Goal: Task Accomplishment & Management: Complete application form

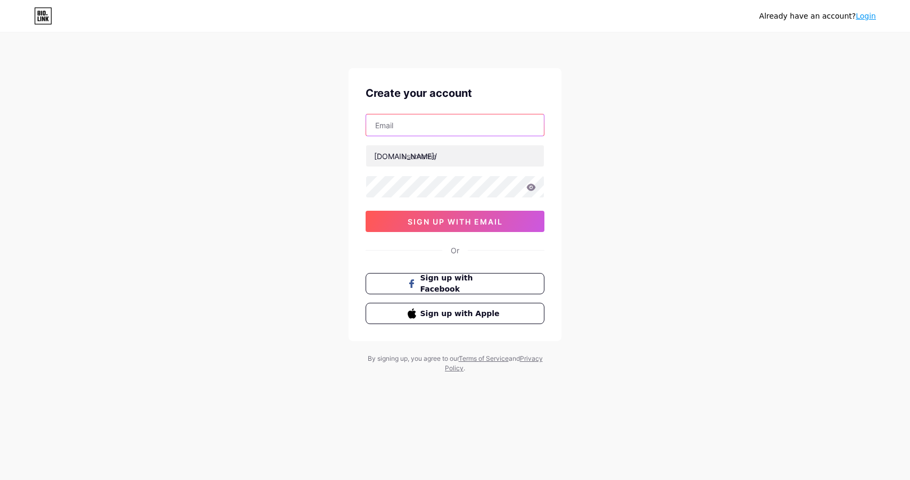
click at [458, 135] on input "text" at bounding box center [455, 124] width 178 height 21
type input "[EMAIL_ADDRESS][DOMAIN_NAME]"
click at [447, 163] on input "text" at bounding box center [455, 155] width 178 height 21
type input "caspianechoes"
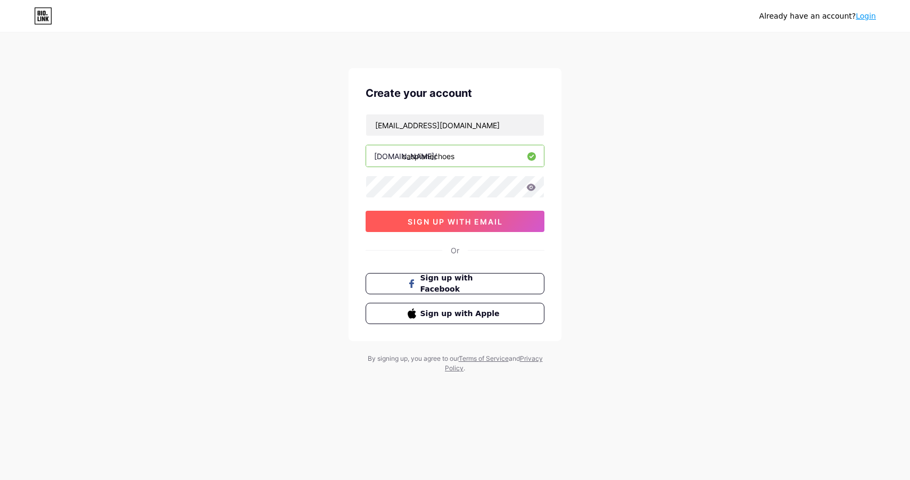
click at [457, 223] on span "sign up with email" at bounding box center [455, 221] width 95 height 9
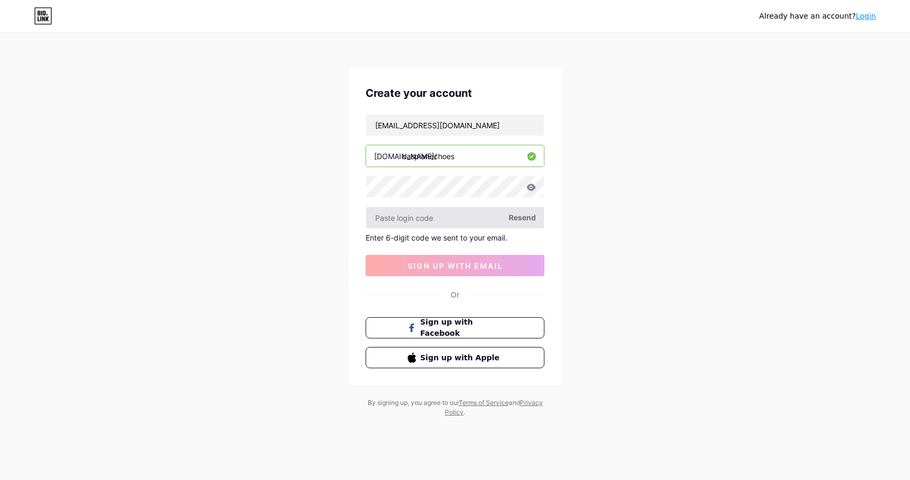
click at [460, 222] on input "text" at bounding box center [455, 217] width 178 height 21
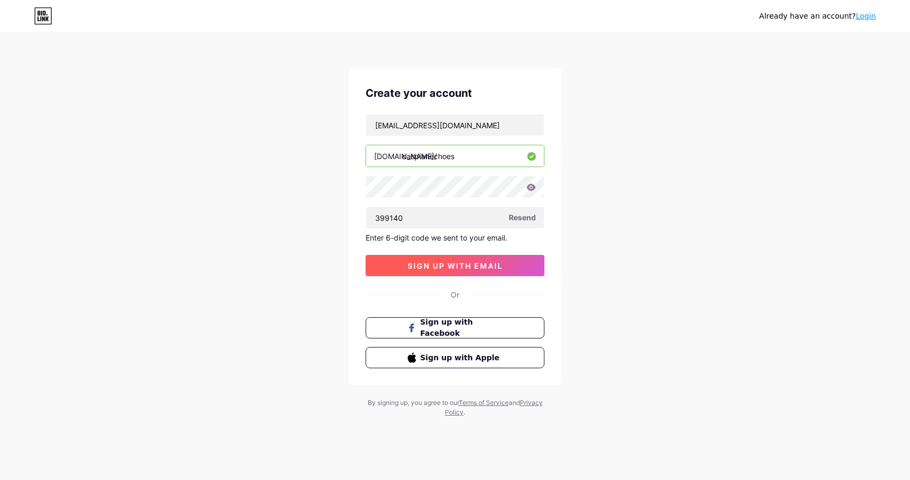
type input "399140"
click at [490, 260] on button "sign up with email" at bounding box center [455, 265] width 179 height 21
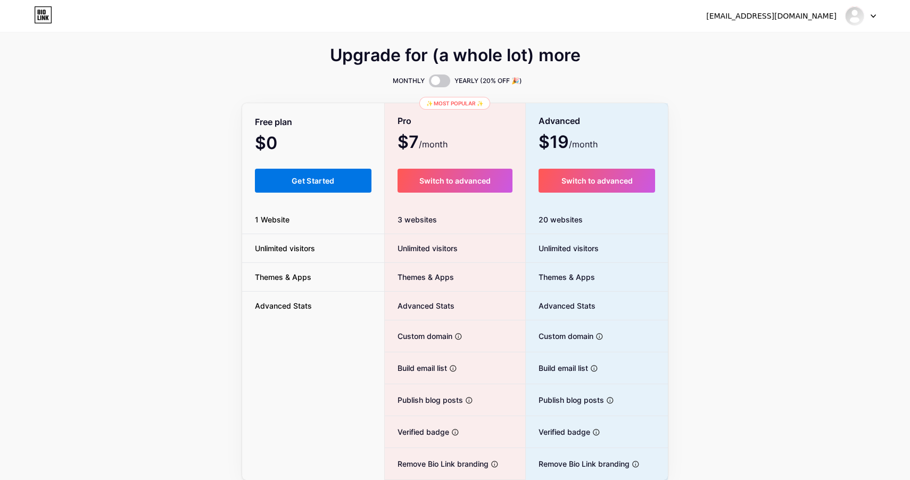
click at [350, 177] on button "Get Started" at bounding box center [313, 181] width 117 height 24
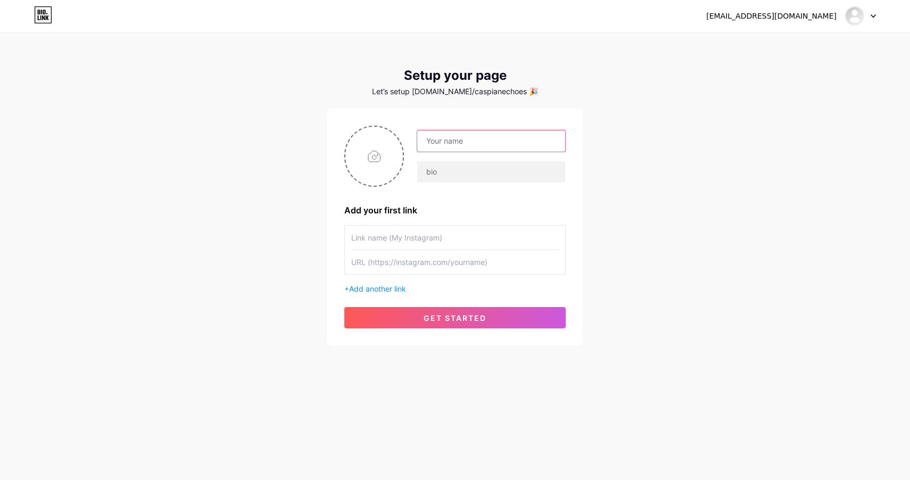
click at [497, 143] on input "text" at bounding box center [491, 140] width 148 height 21
type input "Caspian Echoes"
click at [457, 213] on div "Add your first link" at bounding box center [454, 210] width 221 height 13
click at [438, 246] on input "text" at bounding box center [455, 238] width 208 height 24
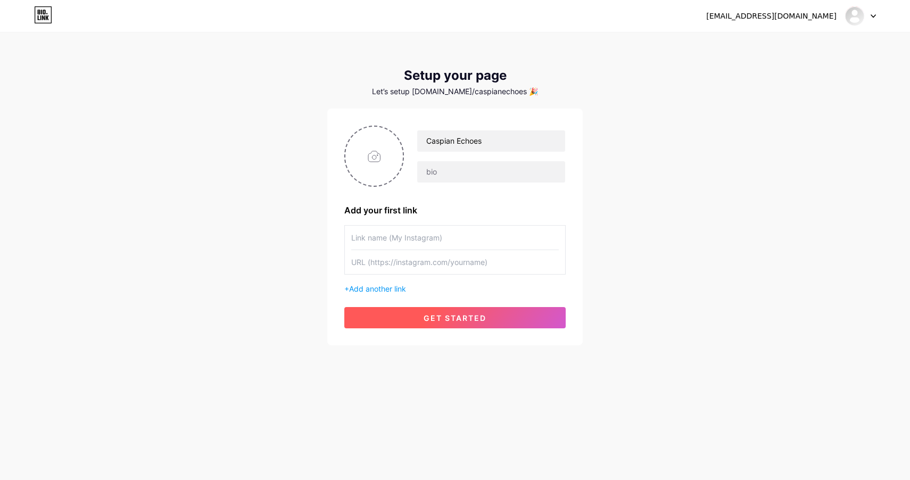
click at [450, 318] on span "get started" at bounding box center [455, 318] width 63 height 9
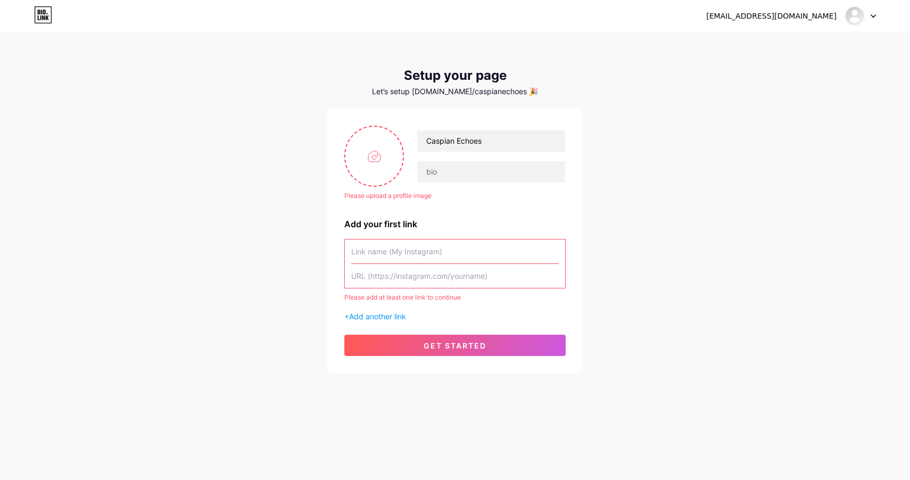
click at [433, 260] on input "text" at bounding box center [455, 252] width 208 height 24
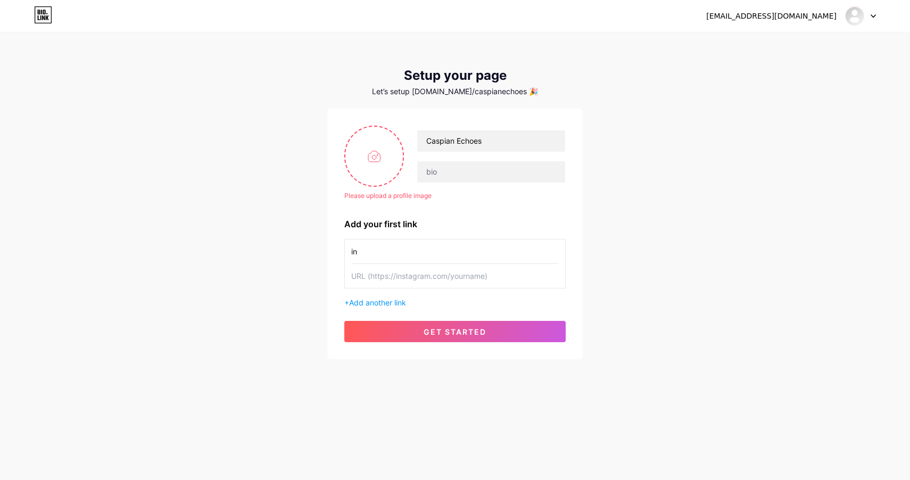
type input "i"
click at [615, 174] on div "[EMAIL_ADDRESS][DOMAIN_NAME] Dashboard Logout Setup your page Let’s setup [DOMA…" at bounding box center [455, 196] width 910 height 393
click at [411, 358] on div "Please upload a profile image Caspian Echoes Please upload a profile image Add …" at bounding box center [455, 234] width 256 height 251
click at [411, 323] on button "get started" at bounding box center [454, 331] width 221 height 21
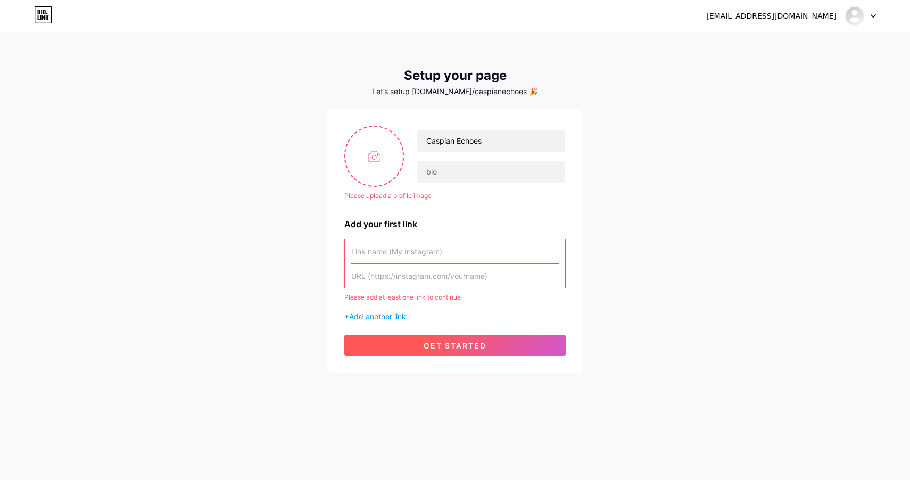
click at [411, 323] on div "Please upload a profile image Caspian Echoes Please upload a profile image Add …" at bounding box center [454, 241] width 221 height 231
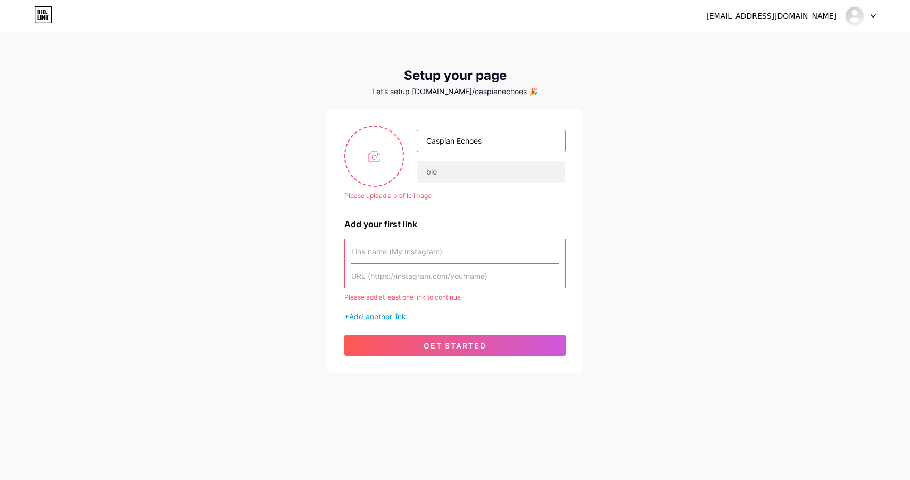
click at [450, 145] on input "Caspian Echoes" at bounding box center [491, 140] width 148 height 21
click at [452, 146] on input "Caspian Echoes" at bounding box center [491, 140] width 148 height 21
click at [449, 169] on input "text" at bounding box center [491, 171] width 148 height 21
click at [389, 233] on div "Please upload a profile image Caspian Echoes Please upload a profile image Add …" at bounding box center [454, 241] width 221 height 231
click at [388, 247] on input "text" at bounding box center [455, 252] width 208 height 24
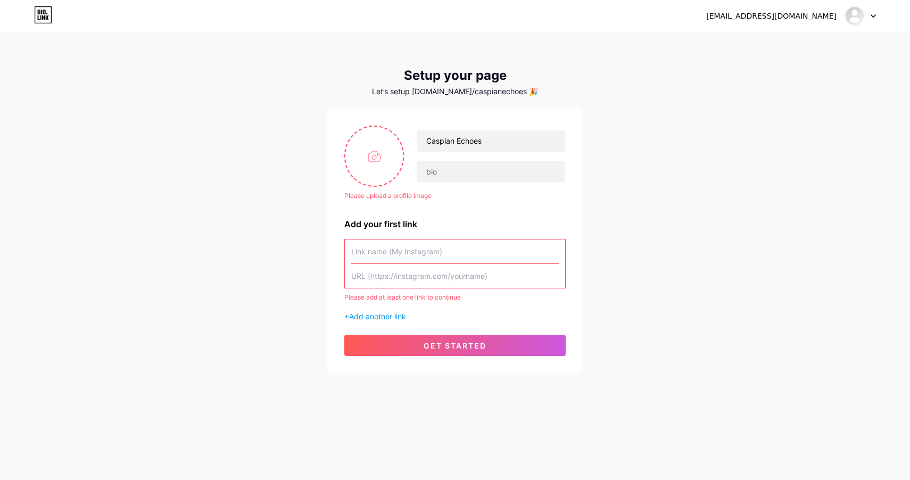
click at [383, 277] on input "text" at bounding box center [455, 276] width 208 height 24
click at [383, 260] on input "text" at bounding box center [455, 252] width 208 height 24
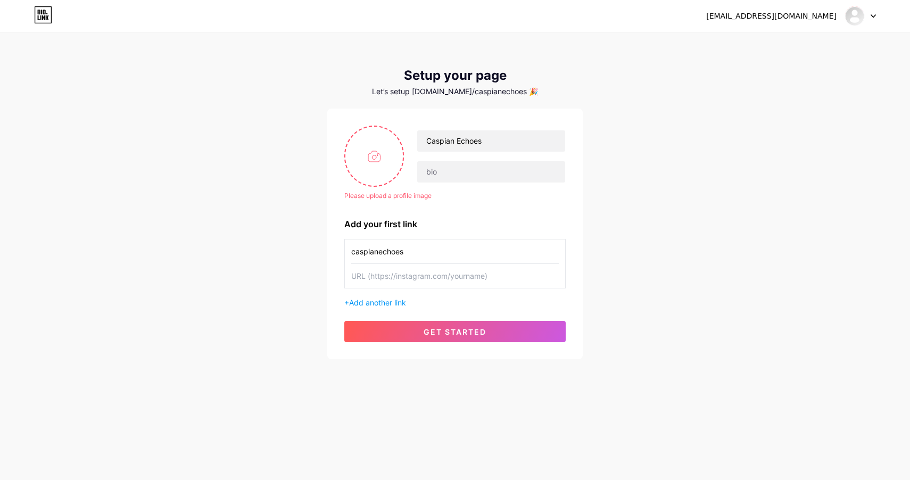
type input "caspianechoes"
click at [389, 283] on input "text" at bounding box center [455, 276] width 208 height 24
click at [411, 326] on button "get started" at bounding box center [454, 331] width 221 height 21
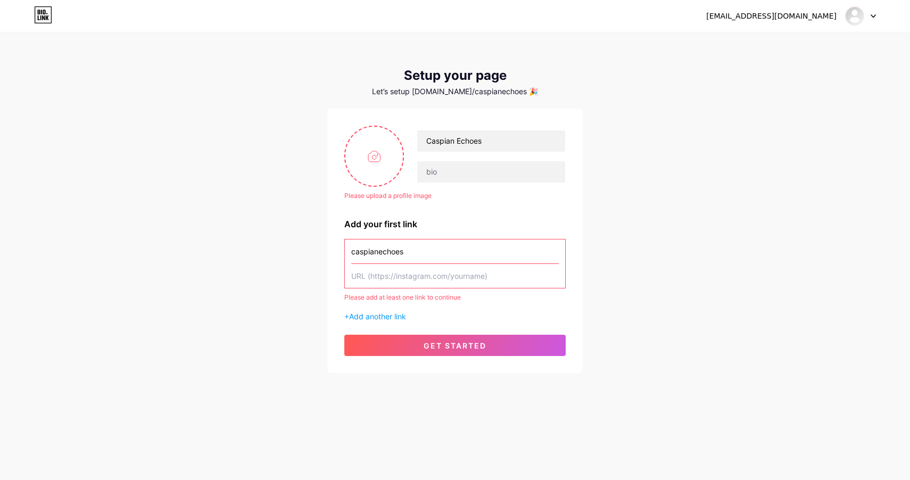
click at [381, 275] on input "text" at bounding box center [455, 276] width 208 height 24
click at [385, 252] on input "caspianechoes" at bounding box center [455, 252] width 208 height 24
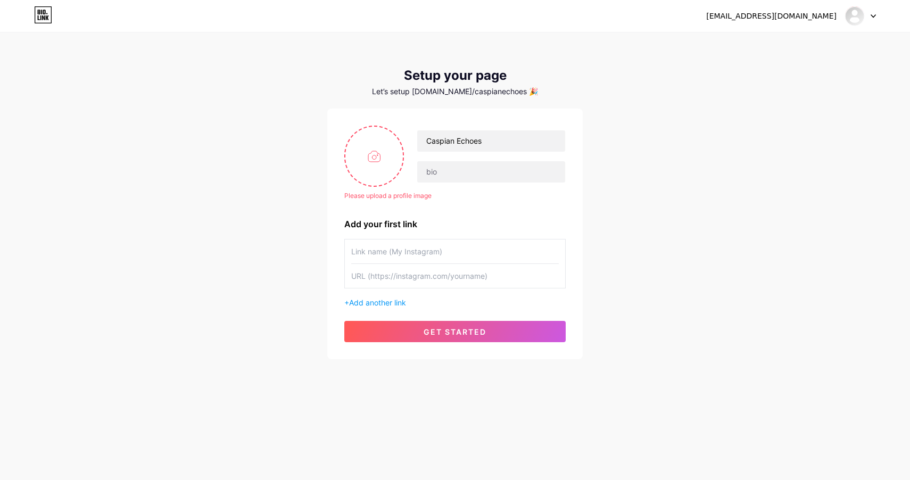
click at [383, 253] on input "text" at bounding box center [455, 252] width 208 height 24
type input "I"
type input "My Instagram"
click at [447, 278] on input "text" at bounding box center [455, 276] width 208 height 24
type input "https:"
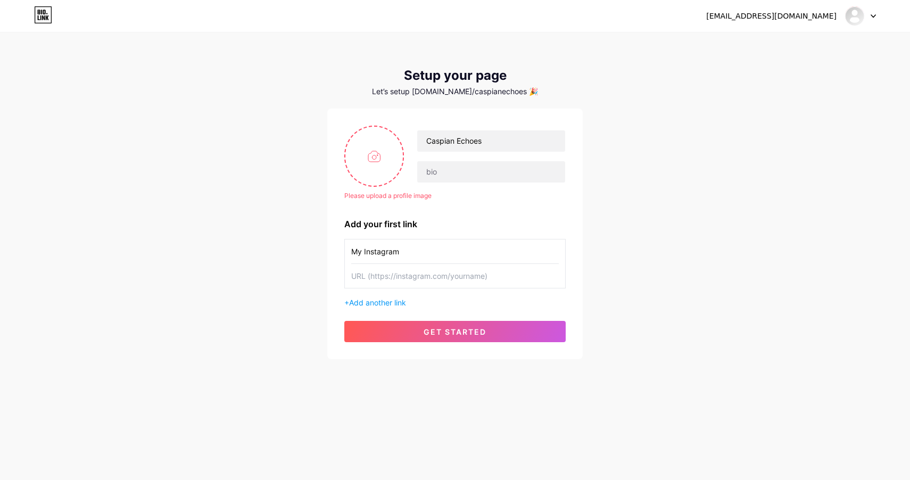
click at [397, 270] on input "text" at bounding box center [455, 276] width 208 height 24
paste input "[URL][DOMAIN_NAME]"
type input "[URL][DOMAIN_NAME]"
click at [442, 342] on div "Please upload a profile image Caspian Echoes Please upload a profile image Add …" at bounding box center [455, 234] width 256 height 251
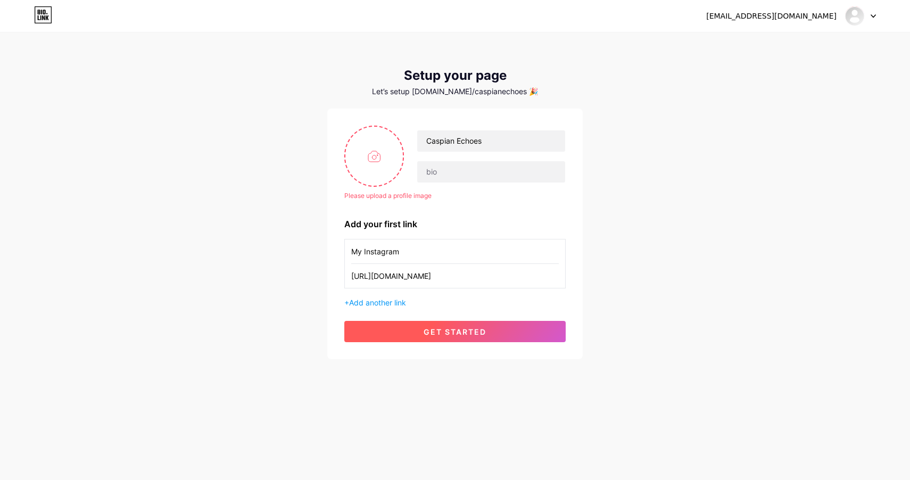
click at [442, 328] on span "get started" at bounding box center [455, 331] width 63 height 9
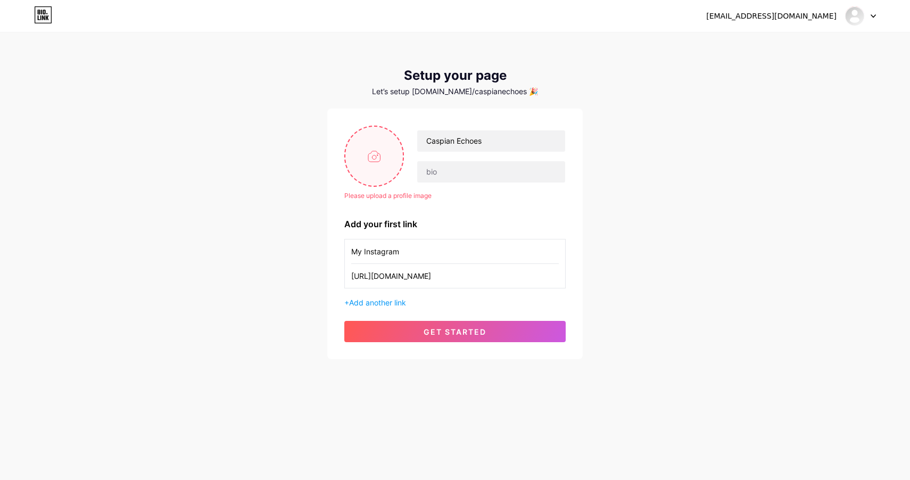
click at [394, 166] on input "file" at bounding box center [373, 156] width 57 height 59
click at [388, 175] on input "file" at bounding box center [373, 156] width 57 height 59
click at [359, 153] on input "file" at bounding box center [373, 156] width 57 height 59
type input "C:\fakepath\WhitePage.png"
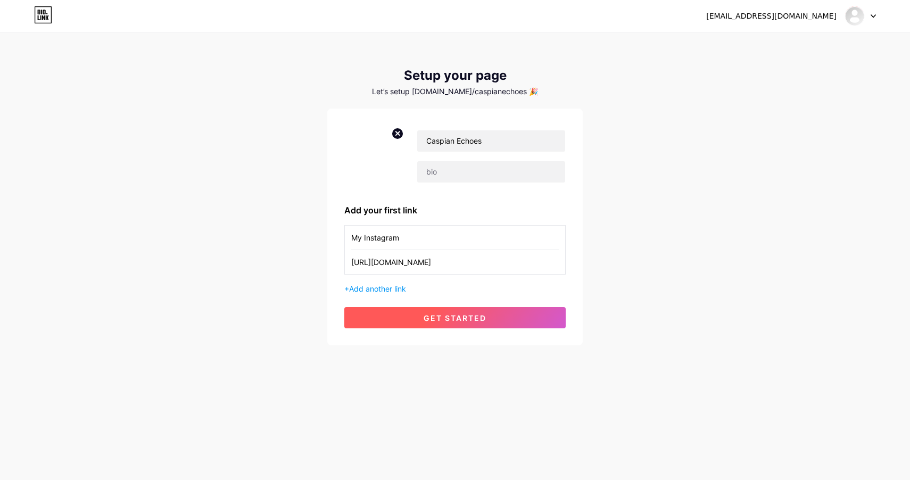
click at [456, 319] on span "get started" at bounding box center [455, 318] width 63 height 9
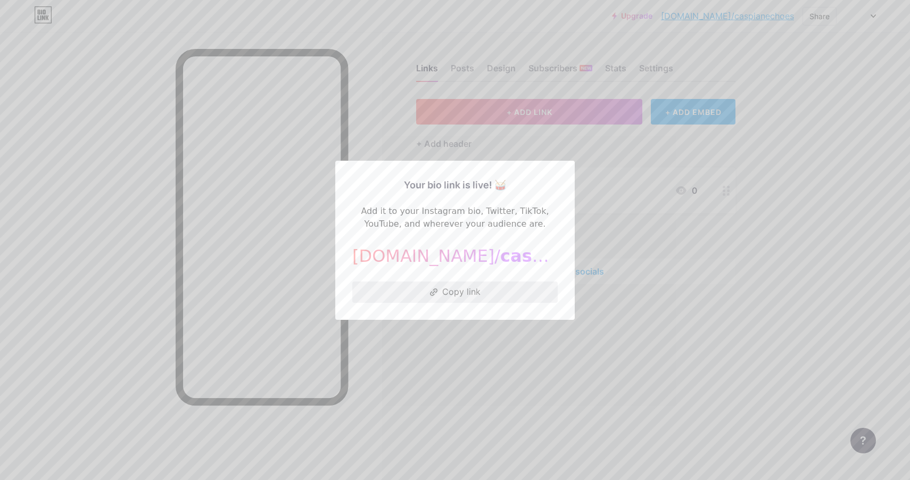
click at [473, 298] on button "Copy link" at bounding box center [454, 292] width 205 height 21
